Goal: Complete application form

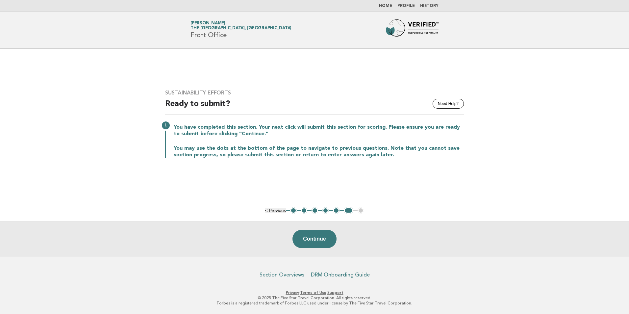
click at [387, 6] on link "Home" at bounding box center [385, 6] width 13 height 4
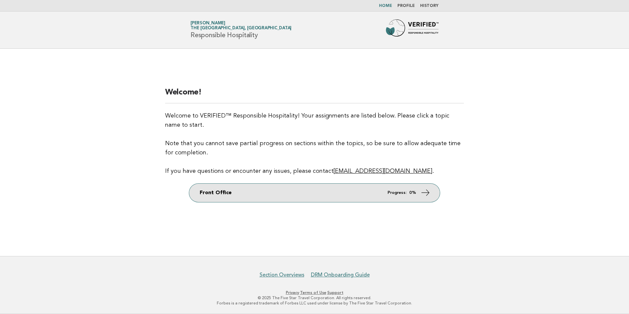
click at [393, 187] on link "Front Office Progress: 0%" at bounding box center [314, 193] width 251 height 18
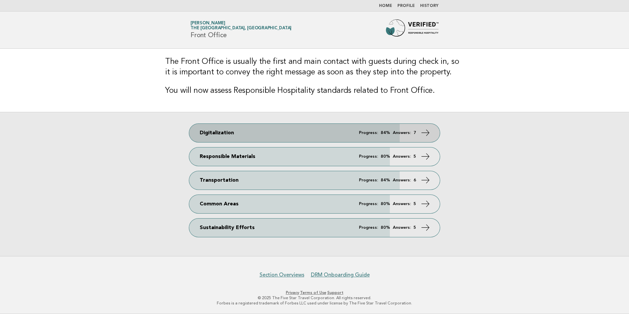
click at [403, 132] on em "Answers:" at bounding box center [402, 133] width 18 height 4
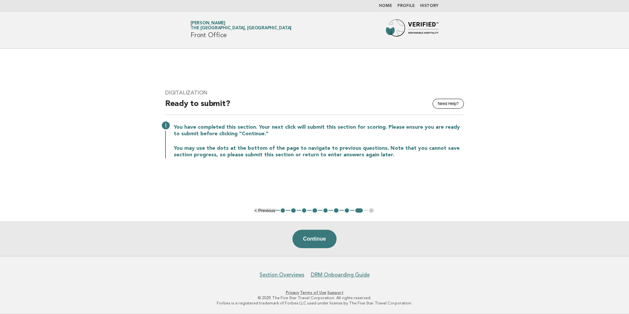
click at [280, 209] on button "1" at bounding box center [283, 210] width 7 height 7
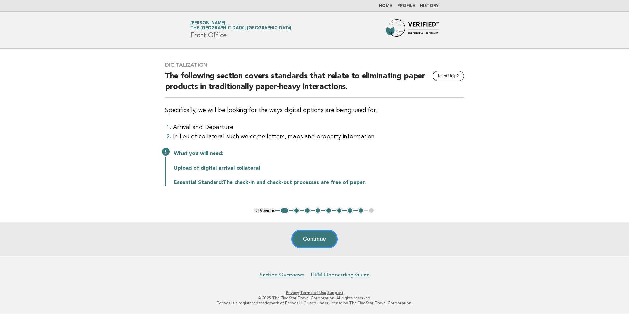
click at [295, 210] on button "2" at bounding box center [297, 210] width 7 height 7
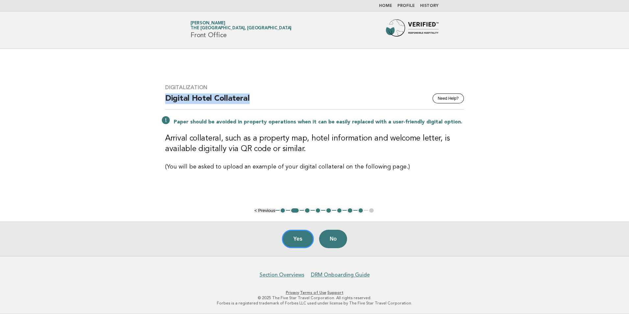
drag, startPoint x: 250, startPoint y: 97, endPoint x: 160, endPoint y: 106, distance: 90.6
click at [160, 106] on div "Digitalization Need Help? Digital Hotel Collateral Paper should be avoided in p…" at bounding box center [314, 127] width 315 height 103
copy h2 "Digital Hotel Collateral"
click at [295, 212] on button "2" at bounding box center [295, 210] width 10 height 7
click at [293, 238] on button "Yes" at bounding box center [298, 239] width 32 height 18
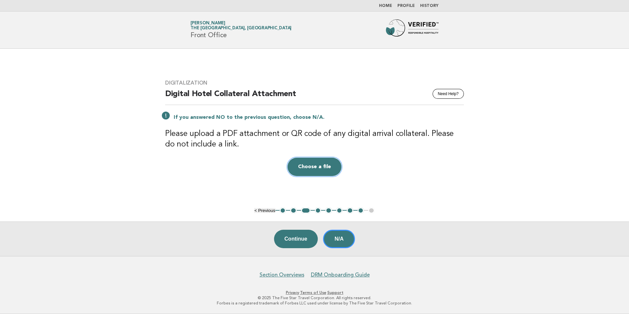
click at [331, 173] on button "Choose a file" at bounding box center [315, 167] width 54 height 18
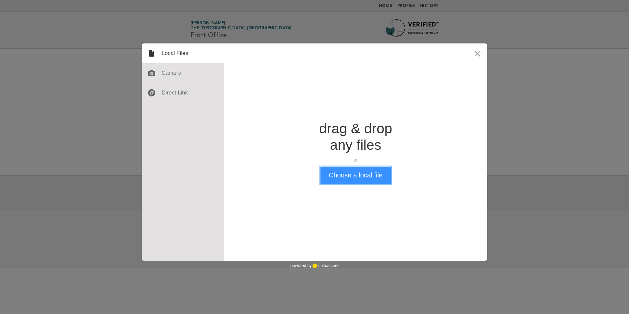
click at [350, 178] on button "Choose a local file" at bounding box center [356, 175] width 70 height 17
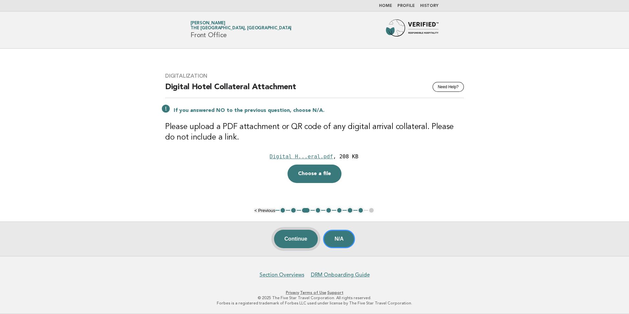
click at [299, 239] on button "Continue" at bounding box center [296, 239] width 44 height 18
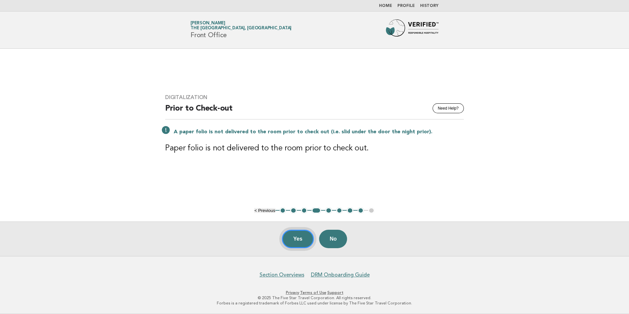
click at [293, 243] on button "Yes" at bounding box center [298, 239] width 32 height 18
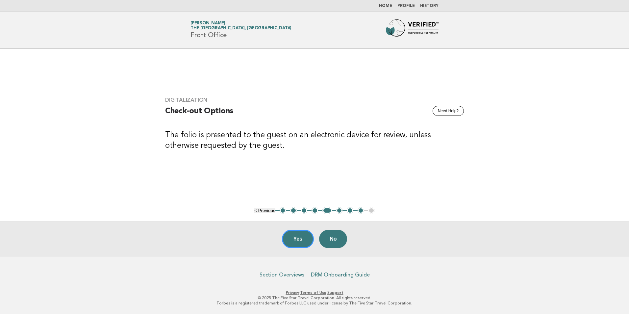
click at [293, 243] on button "Yes" at bounding box center [298, 239] width 32 height 18
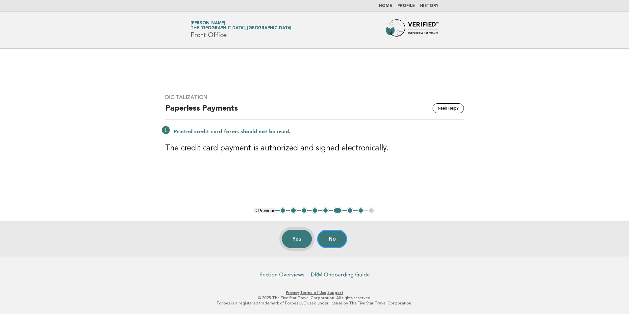
click at [292, 238] on button "Yes" at bounding box center [297, 239] width 30 height 18
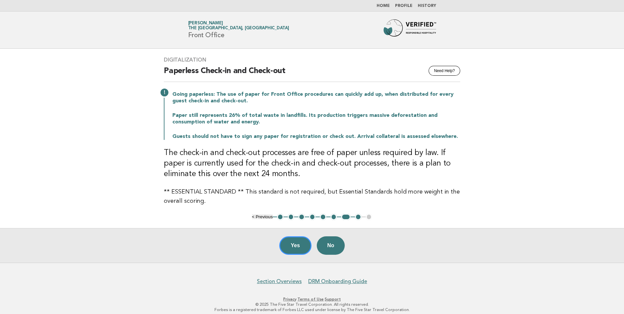
click at [334, 216] on button "6" at bounding box center [334, 217] width 7 height 7
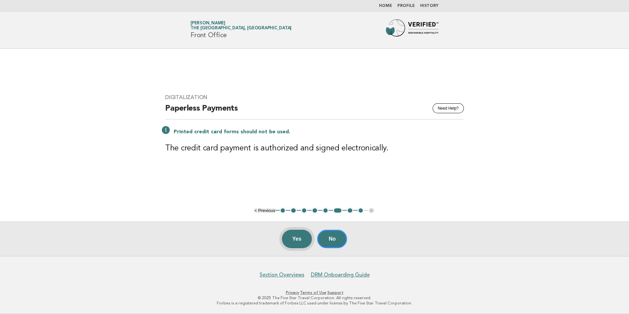
click at [294, 240] on button "Yes" at bounding box center [297, 239] width 30 height 18
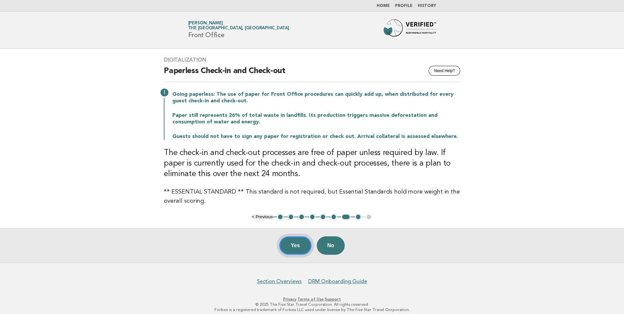
click at [287, 245] on button "Yes" at bounding box center [295, 245] width 32 height 18
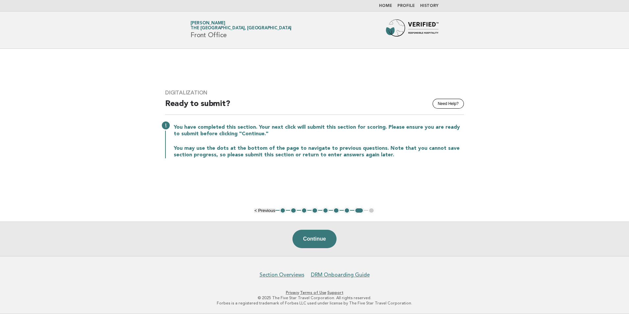
click at [316, 212] on button "4" at bounding box center [315, 210] width 7 height 7
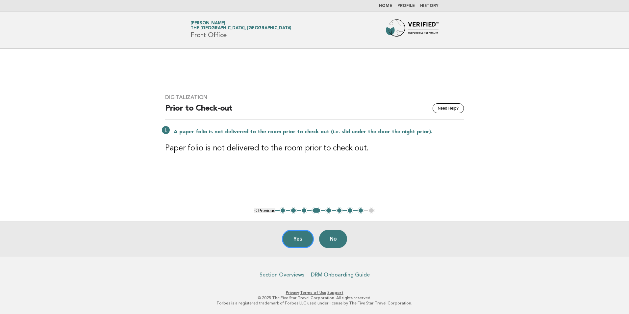
click at [326, 211] on button "5" at bounding box center [328, 210] width 7 height 7
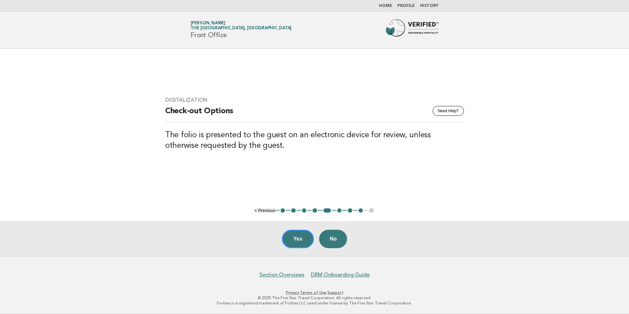
click at [336, 211] on button "6" at bounding box center [339, 210] width 7 height 7
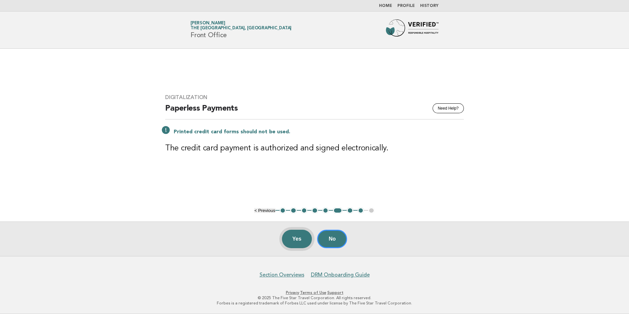
click at [294, 235] on button "Yes" at bounding box center [297, 239] width 30 height 18
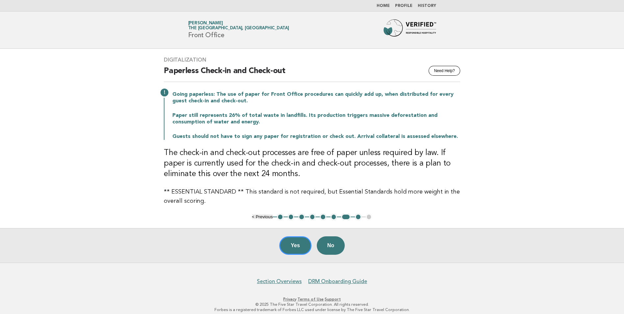
click at [334, 216] on button "6" at bounding box center [334, 217] width 7 height 7
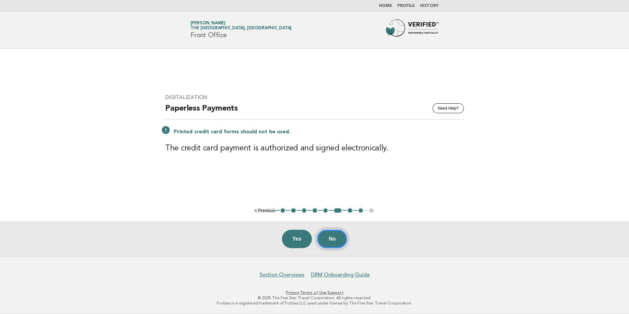
click at [328, 239] on button "No" at bounding box center [332, 239] width 30 height 18
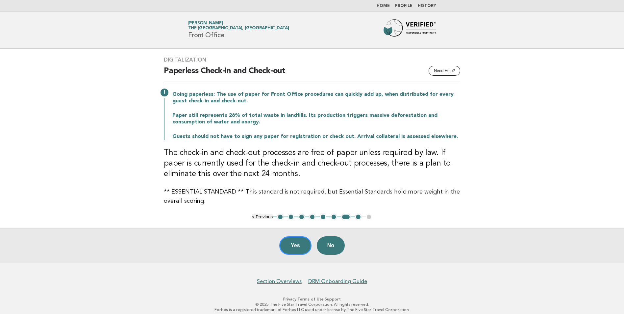
click at [327, 212] on div "Digitalization Need Help? Paperless Check-in and Check-out Going paperless: The…" at bounding box center [312, 131] width 312 height 165
click at [322, 218] on button "5" at bounding box center [323, 217] width 7 height 7
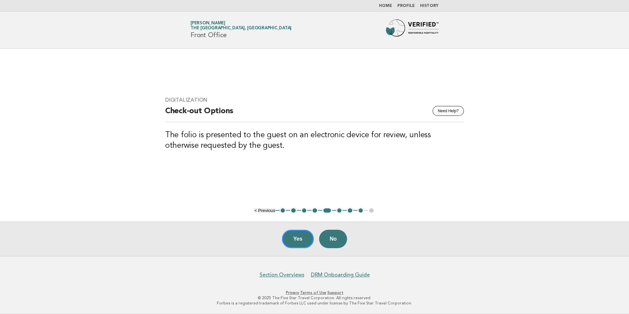
click at [336, 211] on button "6" at bounding box center [339, 210] width 7 height 7
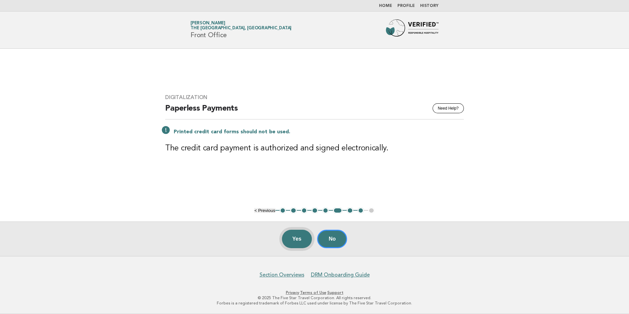
click at [309, 236] on button "Yes" at bounding box center [297, 239] width 30 height 18
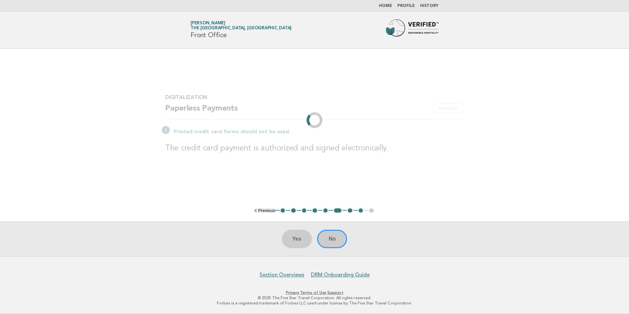
click at [297, 239] on div "Yes No" at bounding box center [314, 238] width 629 height 35
drag, startPoint x: 297, startPoint y: 239, endPoint x: 368, endPoint y: 214, distance: 75.2
click at [385, 215] on main "Digitalization Need Help? Paperless Payments Printed credit card forms should n…" at bounding box center [314, 152] width 629 height 207
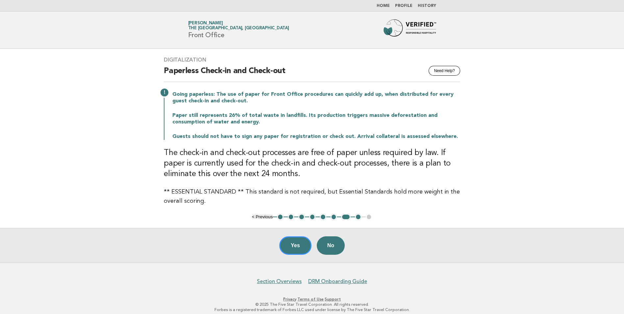
click at [357, 217] on button "8" at bounding box center [358, 217] width 7 height 7
click at [289, 248] on button "Yes" at bounding box center [295, 245] width 32 height 18
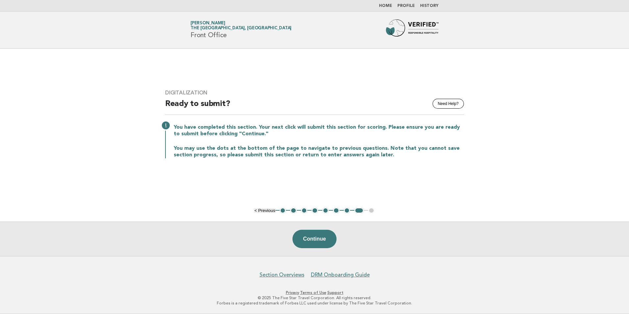
drag, startPoint x: 111, startPoint y: 203, endPoint x: 156, endPoint y: 186, distance: 48.5
click at [112, 203] on main "Digitalization Need Help? Ready to submit? You have completed this section. You…" at bounding box center [314, 152] width 629 height 207
click at [311, 238] on button "Continue" at bounding box center [315, 239] width 44 height 18
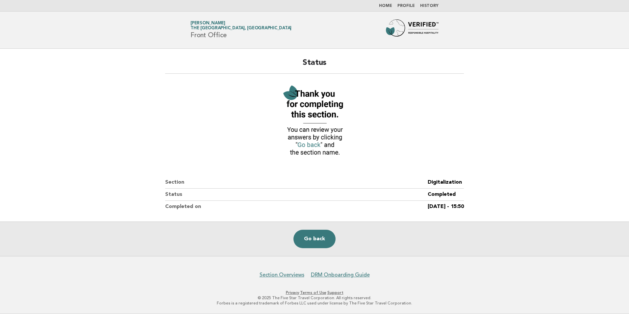
click at [307, 145] on img at bounding box center [314, 121] width 72 height 79
click at [315, 239] on link "Go back" at bounding box center [315, 239] width 42 height 18
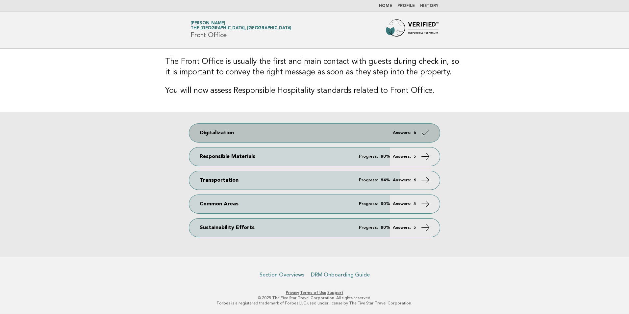
click at [379, 132] on link "Digitalization Answers: 6" at bounding box center [314, 133] width 251 height 18
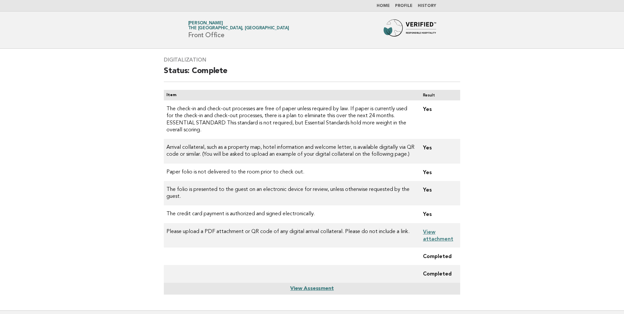
click at [380, 4] on link "Home" at bounding box center [383, 6] width 13 height 4
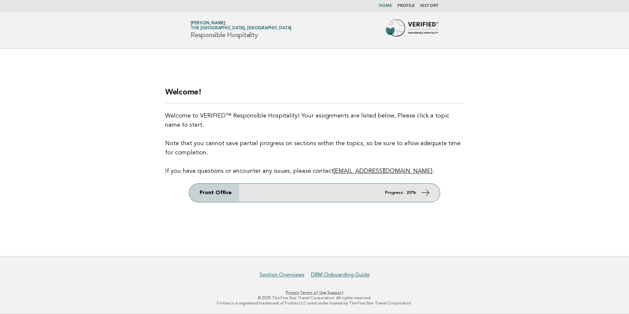
click at [362, 188] on link "Front Office Progress: 20%" at bounding box center [314, 193] width 251 height 18
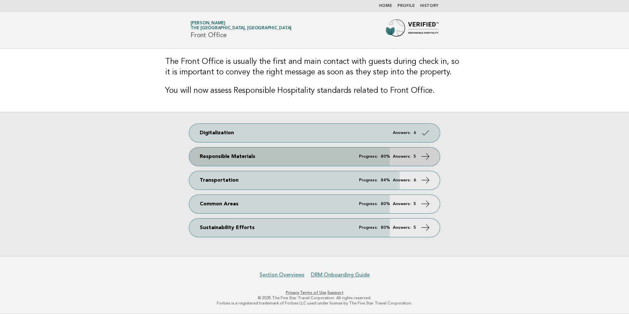
click at [400, 151] on link "Responsible Materials Progress: 80% Answers: 5" at bounding box center [314, 156] width 251 height 18
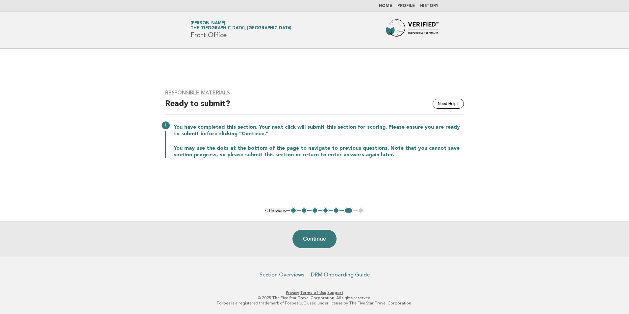
click at [293, 211] on button "1" at bounding box center [293, 210] width 7 height 7
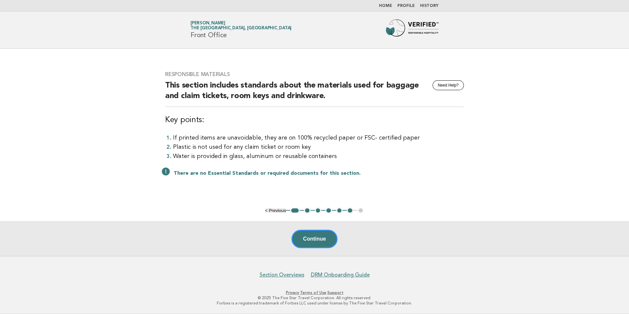
click at [98, 170] on main "Responsible Materials Need Help? This section includes standards about the mate…" at bounding box center [314, 152] width 629 height 207
click at [306, 210] on button "2" at bounding box center [307, 210] width 7 height 7
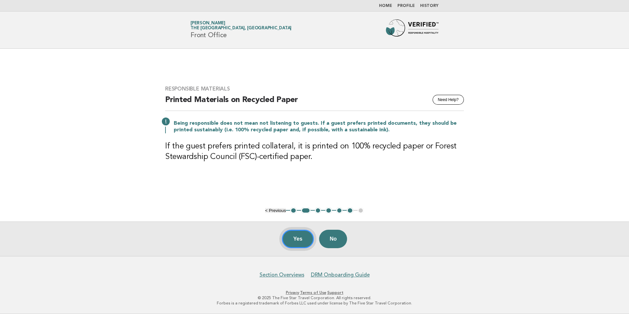
click at [300, 235] on button "Yes" at bounding box center [298, 239] width 32 height 18
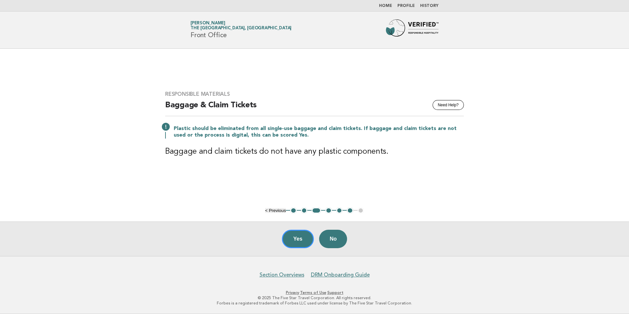
drag, startPoint x: 300, startPoint y: 235, endPoint x: 336, endPoint y: 199, distance: 50.3
click at [335, 200] on main "Responsible Materials Need Help? Baggage & Claim Tickets Plastic should be elim…" at bounding box center [314, 152] width 629 height 207
click at [297, 241] on button "Yes" at bounding box center [298, 239] width 32 height 18
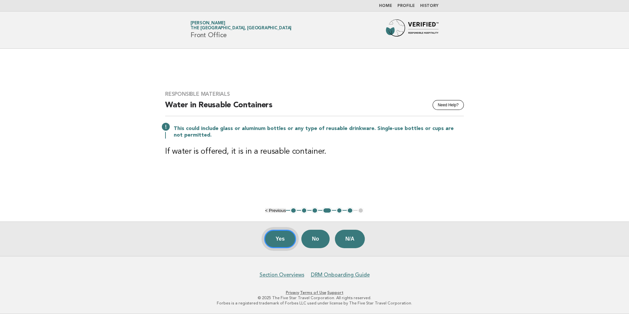
click at [282, 242] on button "Yes" at bounding box center [280, 239] width 32 height 18
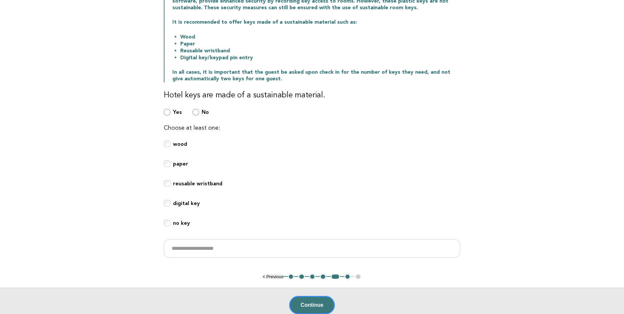
scroll to position [94, 0]
click at [313, 296] on button "Continue" at bounding box center [312, 305] width 46 height 18
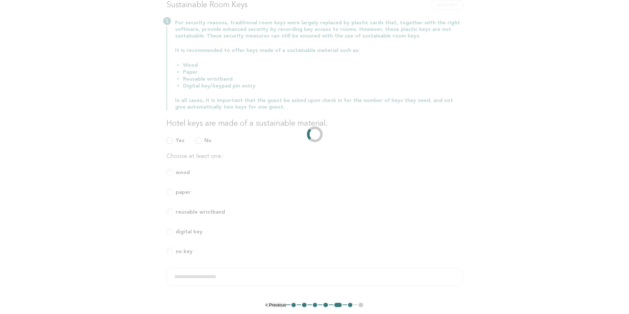
scroll to position [0, 0]
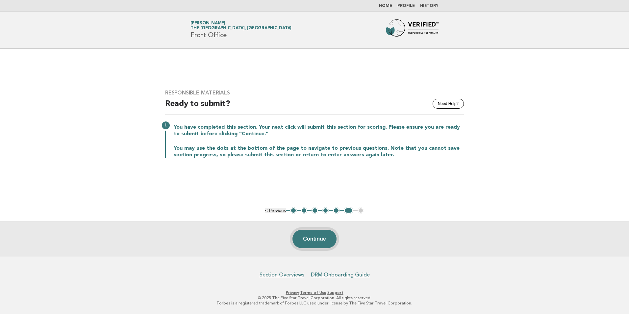
click at [319, 240] on button "Continue" at bounding box center [315, 239] width 44 height 18
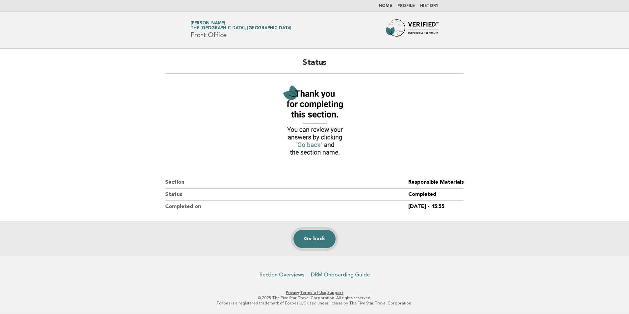
click at [313, 235] on link "Go back" at bounding box center [315, 239] width 42 height 18
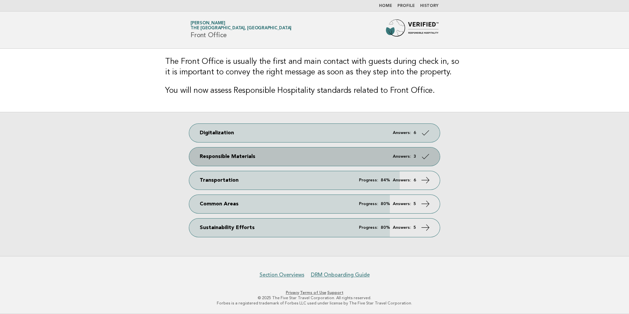
click at [415, 155] on strong "3" at bounding box center [415, 156] width 3 height 4
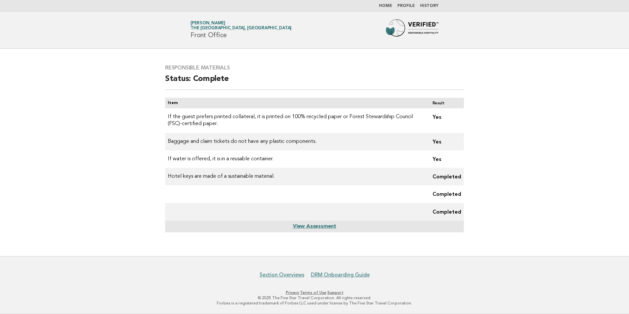
click at [387, 9] on nav "Home Profile History" at bounding box center [314, 6] width 629 height 12
click at [386, 7] on link "Home" at bounding box center [385, 6] width 13 height 4
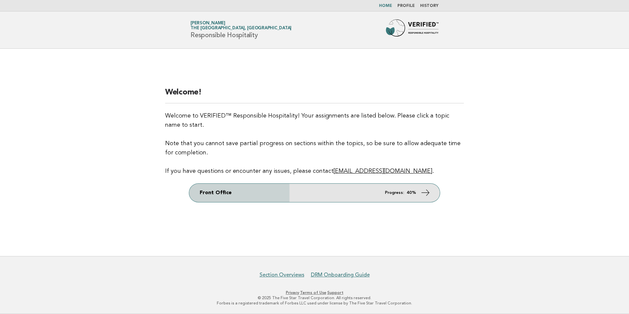
click at [411, 189] on link "Front Office Progress: 40%" at bounding box center [314, 193] width 251 height 18
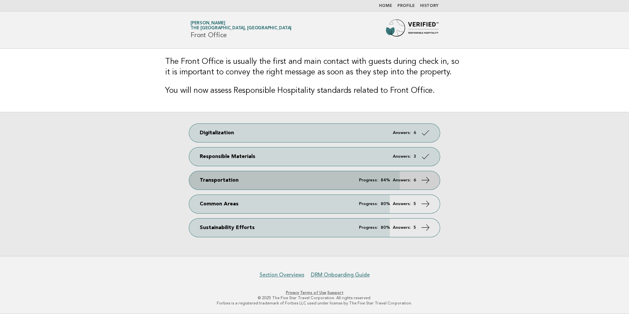
click at [401, 183] on link "Transportation Progress: 84% Answers: 6" at bounding box center [314, 180] width 251 height 18
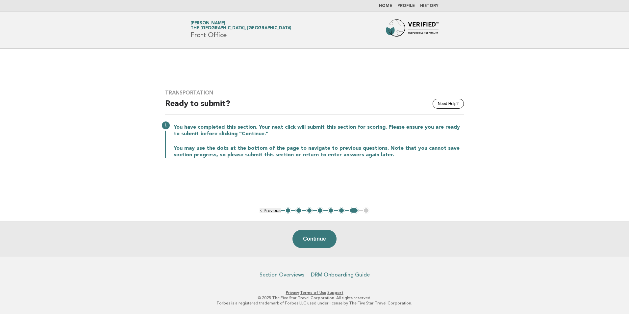
click at [289, 210] on button "1" at bounding box center [288, 210] width 7 height 7
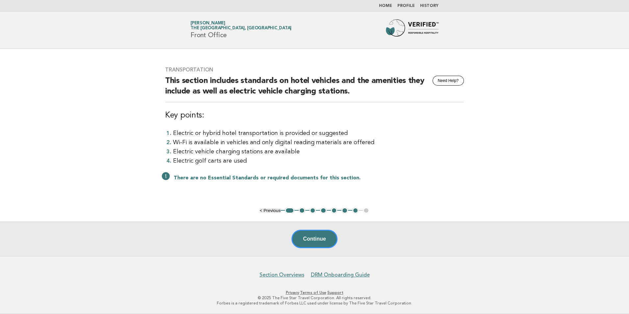
click at [299, 210] on li "2" at bounding box center [302, 210] width 7 height 7
click at [301, 211] on button "2" at bounding box center [302, 210] width 7 height 7
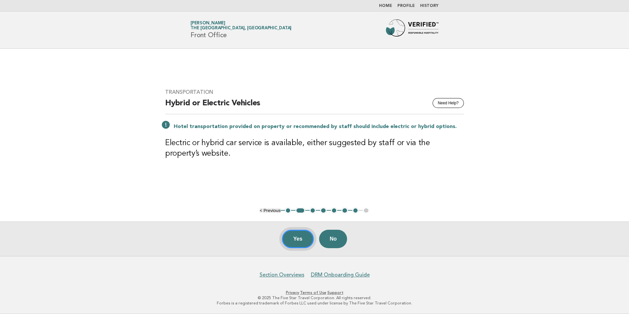
click at [297, 238] on button "Yes" at bounding box center [298, 239] width 32 height 18
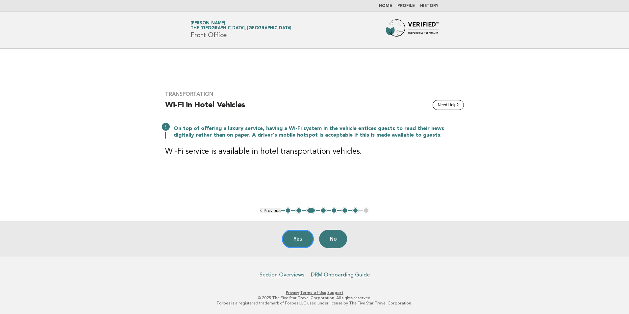
click at [297, 238] on button "Yes" at bounding box center [298, 239] width 32 height 18
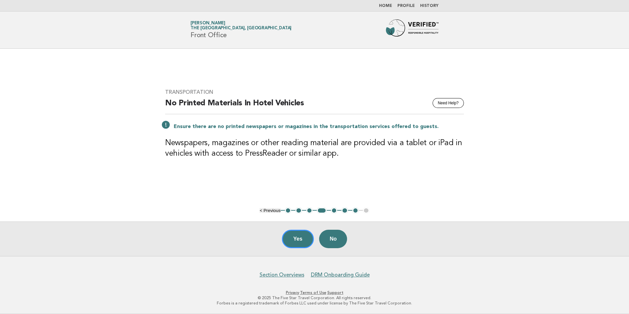
drag, startPoint x: 297, startPoint y: 238, endPoint x: 290, endPoint y: 209, distance: 29.4
click at [291, 213] on main "Transportation Need Help? No Printed Materials In Hotel Vehicles Ensure there a…" at bounding box center [314, 152] width 629 height 207
click at [292, 242] on button "Yes" at bounding box center [298, 239] width 32 height 18
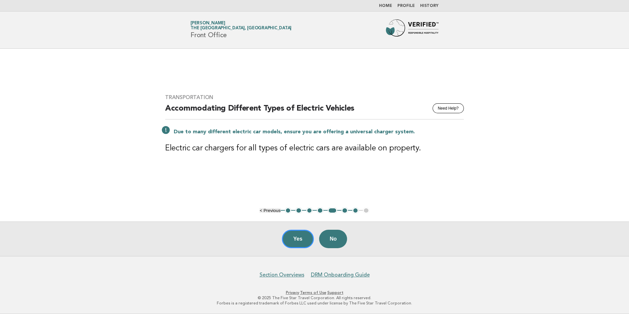
click at [292, 242] on button "Yes" at bounding box center [298, 239] width 32 height 18
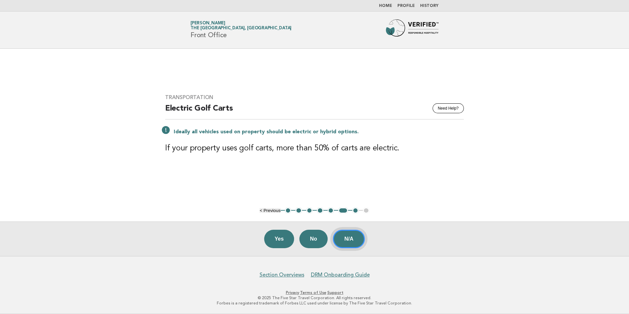
click at [346, 237] on button "N/A" at bounding box center [349, 239] width 32 height 18
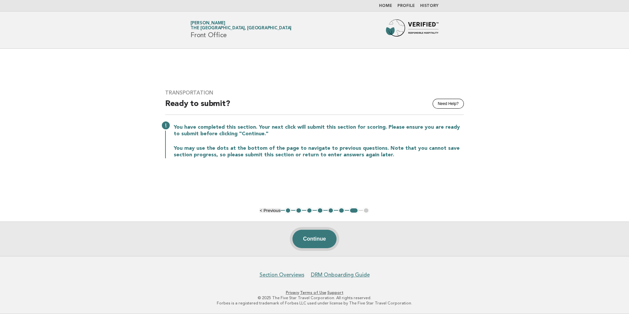
click at [317, 240] on button "Continue" at bounding box center [315, 239] width 44 height 18
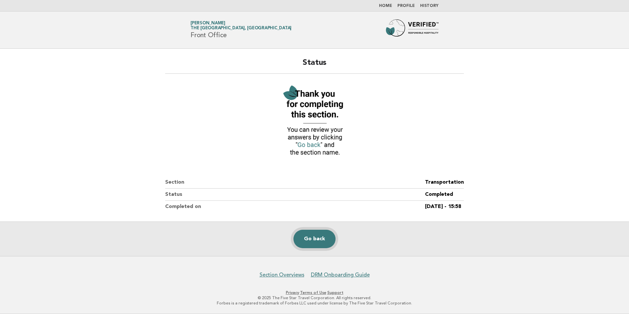
click at [315, 242] on link "Go back" at bounding box center [315, 239] width 42 height 18
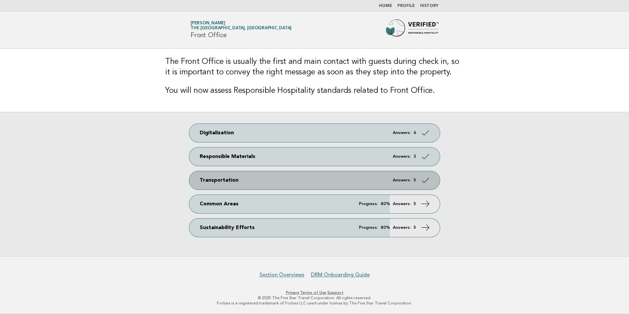
click at [379, 181] on link "Transportation Answers: 5" at bounding box center [314, 180] width 251 height 18
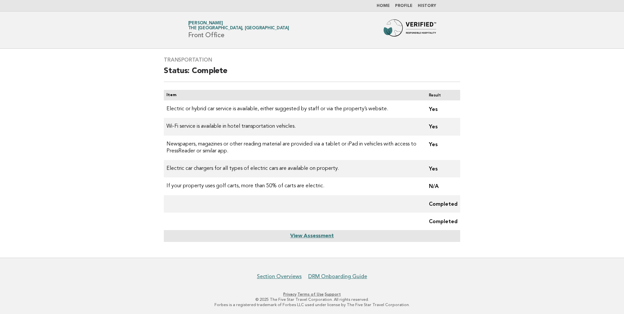
click at [386, 5] on link "Home" at bounding box center [383, 6] width 13 height 4
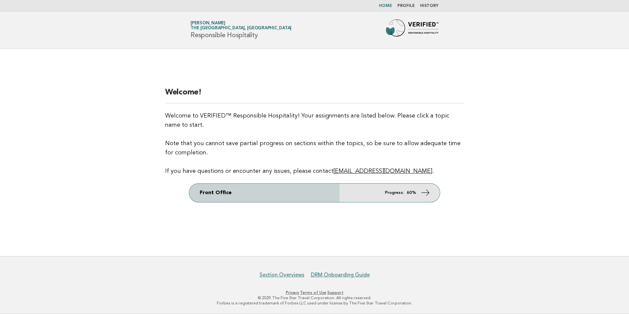
click at [404, 190] on link "Front Office Progress: 60%" at bounding box center [314, 193] width 251 height 18
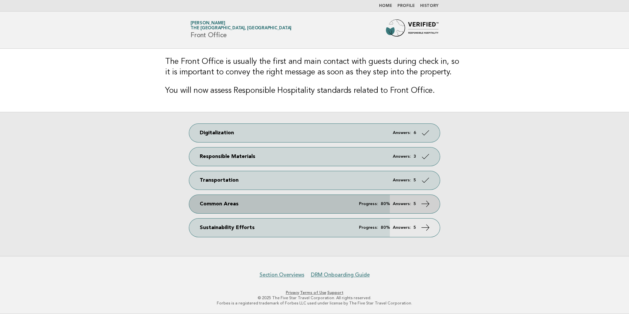
click at [412, 207] on link "Common Areas Progress: 80% Answers: 5" at bounding box center [314, 204] width 251 height 18
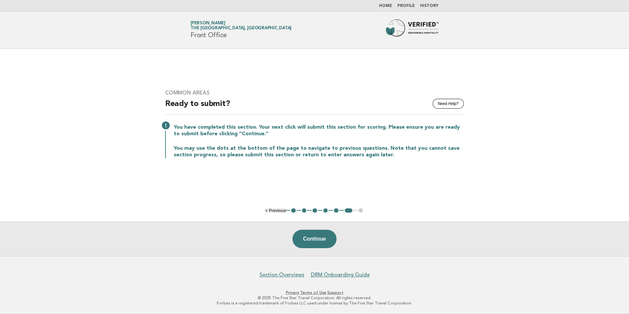
click at [301, 209] on button "2" at bounding box center [304, 210] width 7 height 7
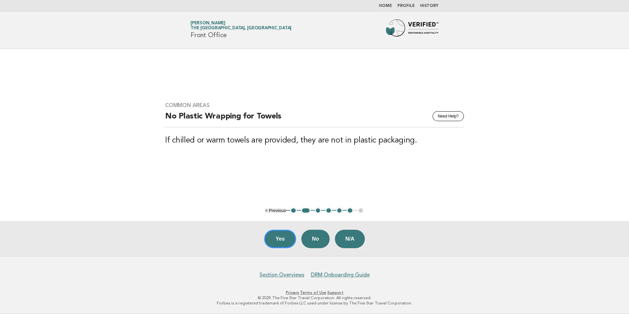
click at [290, 209] on ul "< Previous 1 2 3 4 5 6 7" at bounding box center [314, 210] width 99 height 7
click at [293, 210] on button "1" at bounding box center [293, 210] width 7 height 7
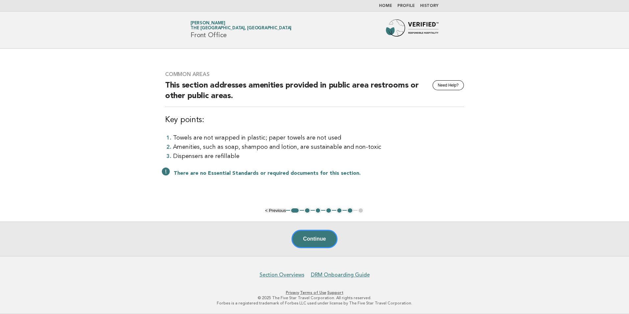
drag, startPoint x: 315, startPoint y: 238, endPoint x: 311, endPoint y: 217, distance: 21.4
click at [311, 217] on main "Common Areas Need Help? This section addresses amenities provided in public are…" at bounding box center [314, 152] width 629 height 207
click at [307, 212] on button "2" at bounding box center [307, 210] width 7 height 7
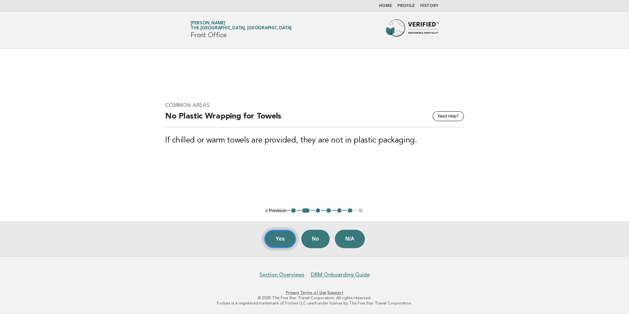
click at [282, 236] on button "Yes" at bounding box center [280, 239] width 32 height 18
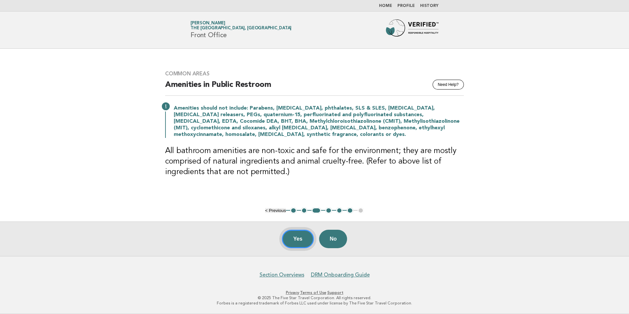
click at [290, 240] on button "Yes" at bounding box center [298, 239] width 32 height 18
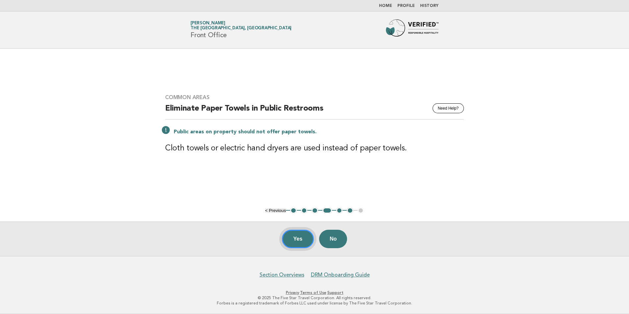
click at [294, 240] on button "Yes" at bounding box center [298, 239] width 32 height 18
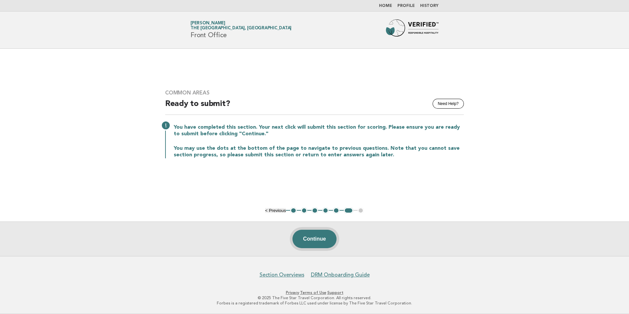
click at [308, 237] on button "Continue" at bounding box center [315, 239] width 44 height 18
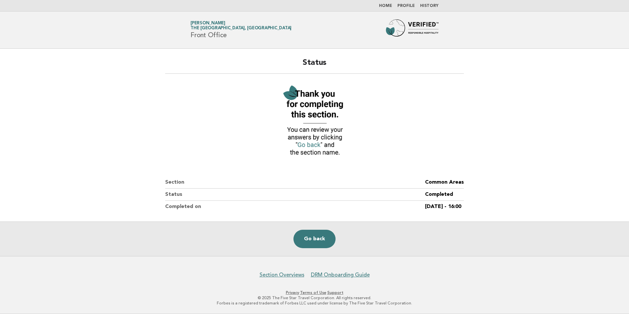
click at [387, 6] on link "Home" at bounding box center [385, 6] width 13 height 4
click at [311, 234] on link "Go back" at bounding box center [315, 239] width 42 height 18
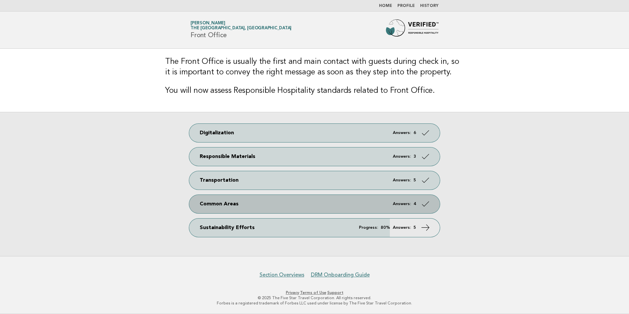
click at [378, 205] on link "Common Areas Answers: 4" at bounding box center [314, 204] width 251 height 18
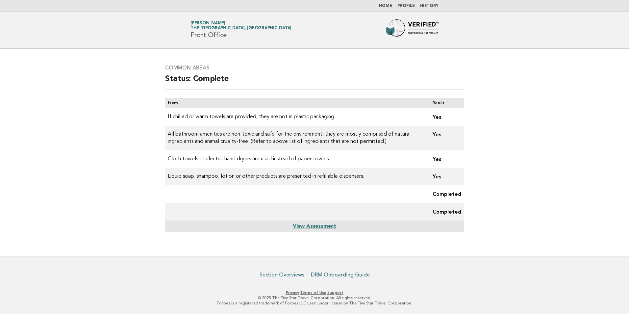
click at [381, 3] on ul "Home Profile History" at bounding box center [314, 5] width 267 height 5
click at [384, 5] on link "Home" at bounding box center [385, 6] width 13 height 4
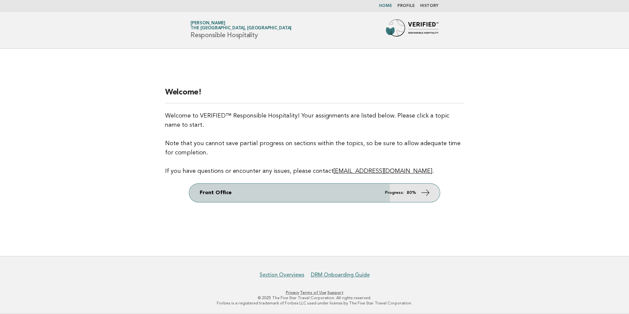
click at [380, 191] on link "Front Office Progress: 80%" at bounding box center [314, 193] width 251 height 18
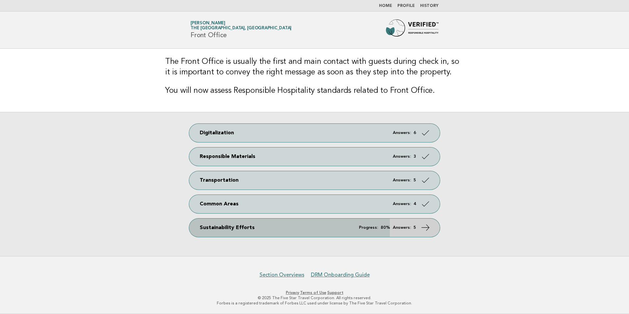
click at [399, 231] on link "Sustainability Efforts Progress: 80% Answers: 5" at bounding box center [314, 228] width 251 height 18
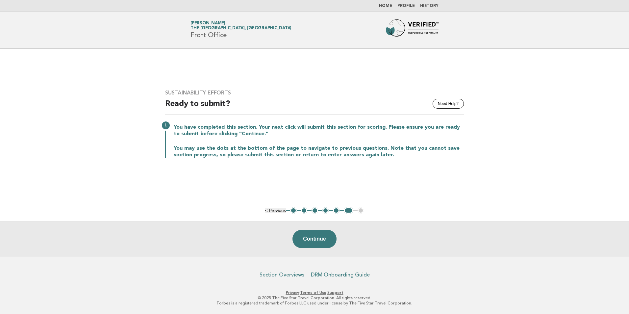
click at [294, 211] on button "1" at bounding box center [293, 210] width 7 height 7
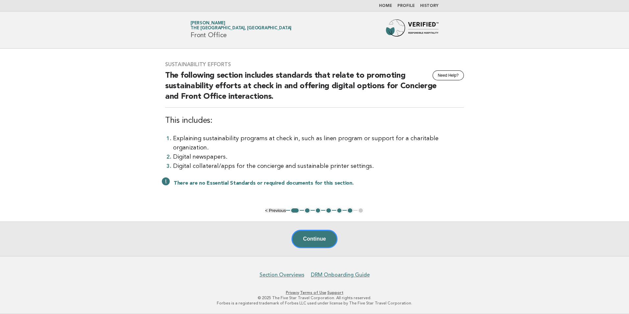
click at [306, 210] on button "2" at bounding box center [307, 210] width 7 height 7
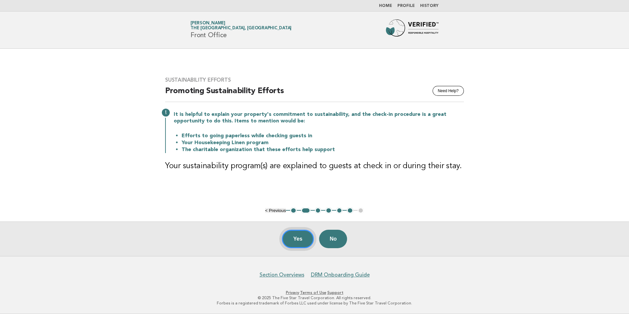
click at [294, 235] on button "Yes" at bounding box center [298, 239] width 32 height 18
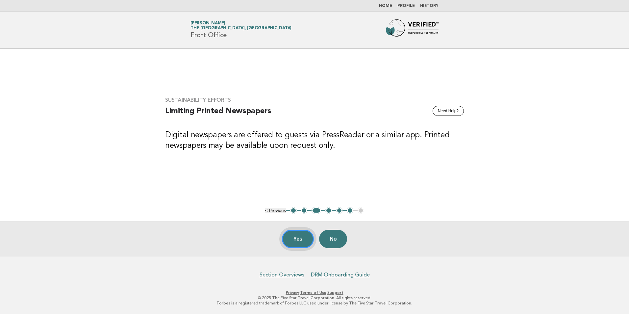
click at [293, 240] on button "Yes" at bounding box center [298, 239] width 32 height 18
click at [293, 235] on button "Yes" at bounding box center [298, 239] width 32 height 18
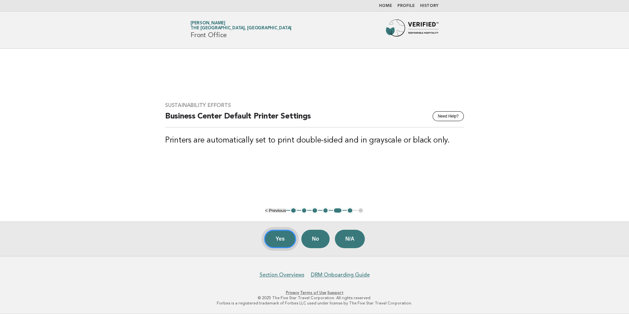
click at [274, 239] on button "Yes" at bounding box center [280, 239] width 32 height 18
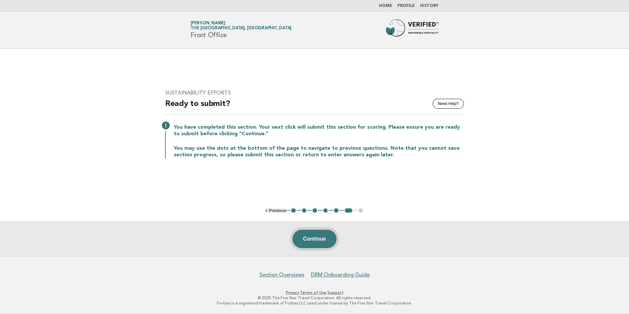
click at [308, 237] on button "Continue" at bounding box center [315, 239] width 44 height 18
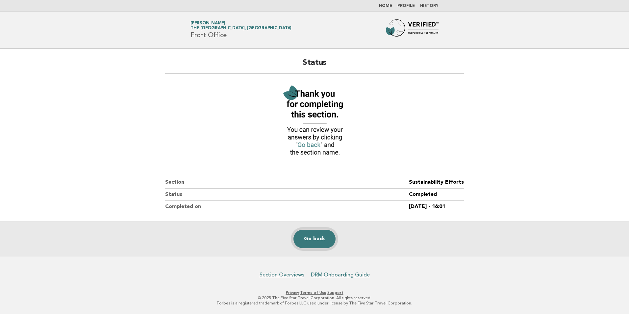
click at [323, 236] on link "Go back" at bounding box center [315, 239] width 42 height 18
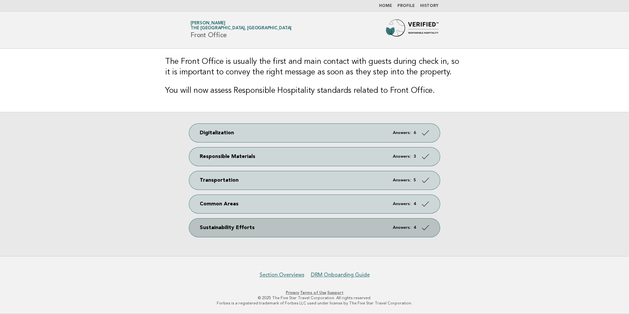
click at [410, 229] on em "Answers:" at bounding box center [402, 227] width 18 height 4
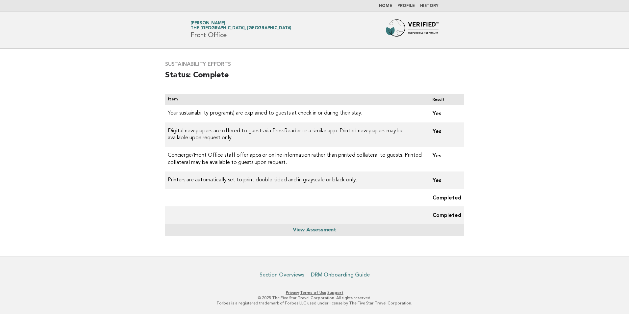
drag, startPoint x: 191, startPoint y: 33, endPoint x: 237, endPoint y: 37, distance: 45.9
click at [237, 37] on h1 "Forbes Travel Guide [PERSON_NAME] The [GEOGRAPHIC_DATA], [GEOGRAPHIC_DATA] Fron…" at bounding box center [241, 29] width 101 height 17
copy h1 "Front Office"
click at [387, 7] on link "Home" at bounding box center [385, 6] width 13 height 4
